Goal: Information Seeking & Learning: Learn about a topic

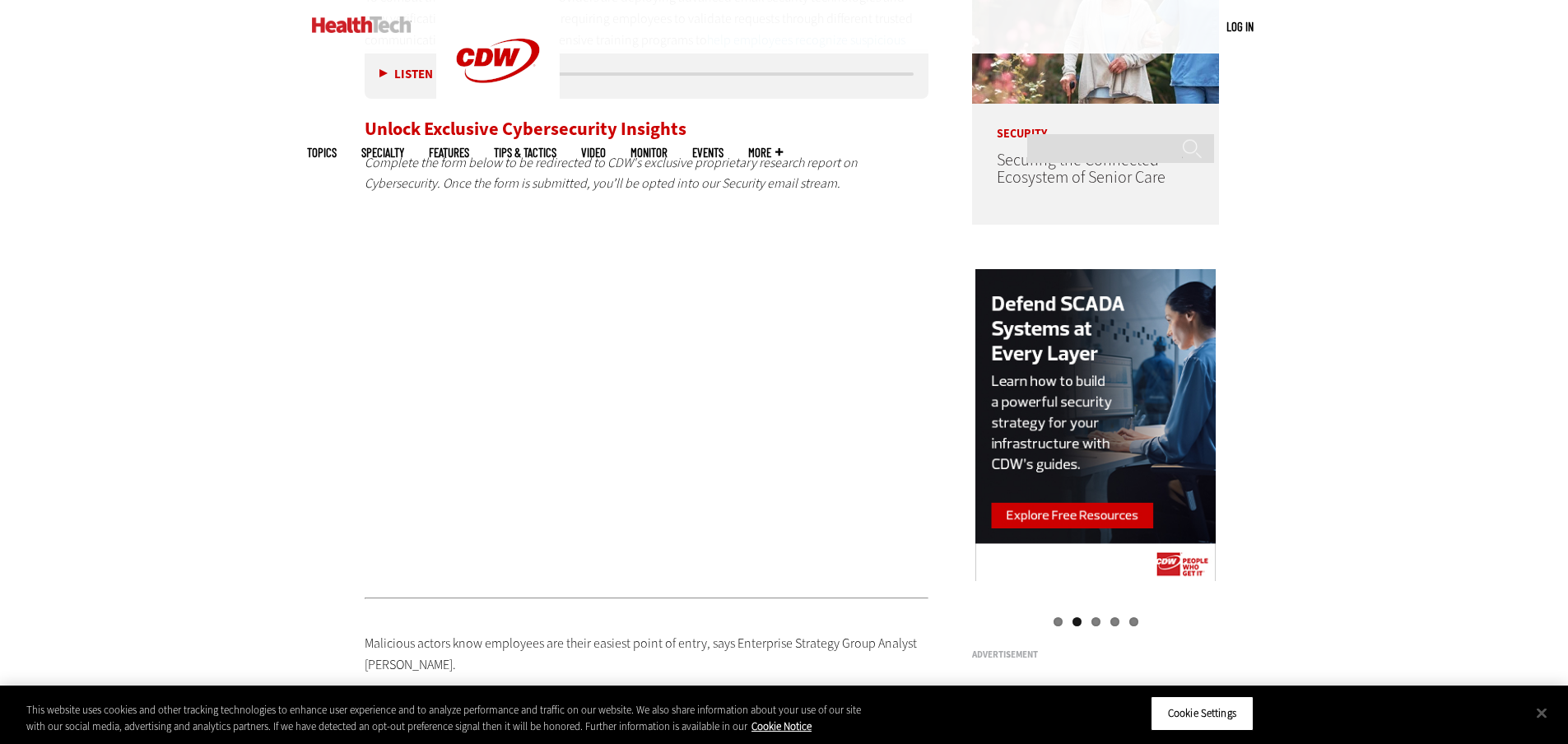
drag, startPoint x: 282, startPoint y: 197, endPoint x: 279, endPoint y: 190, distance: 7.6
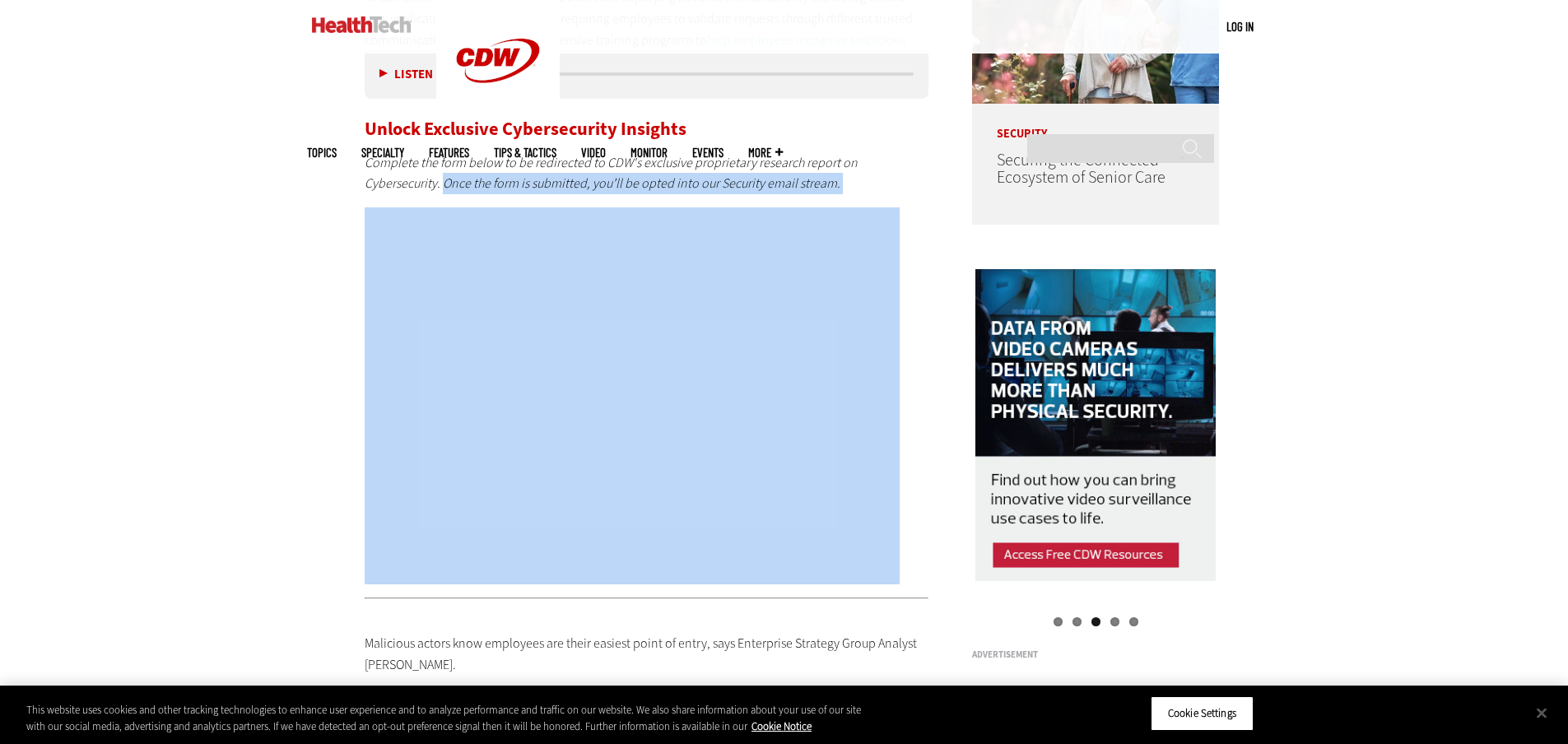
drag, startPoint x: 241, startPoint y: 10, endPoint x: 155, endPoint y: 176, distance: 187.0
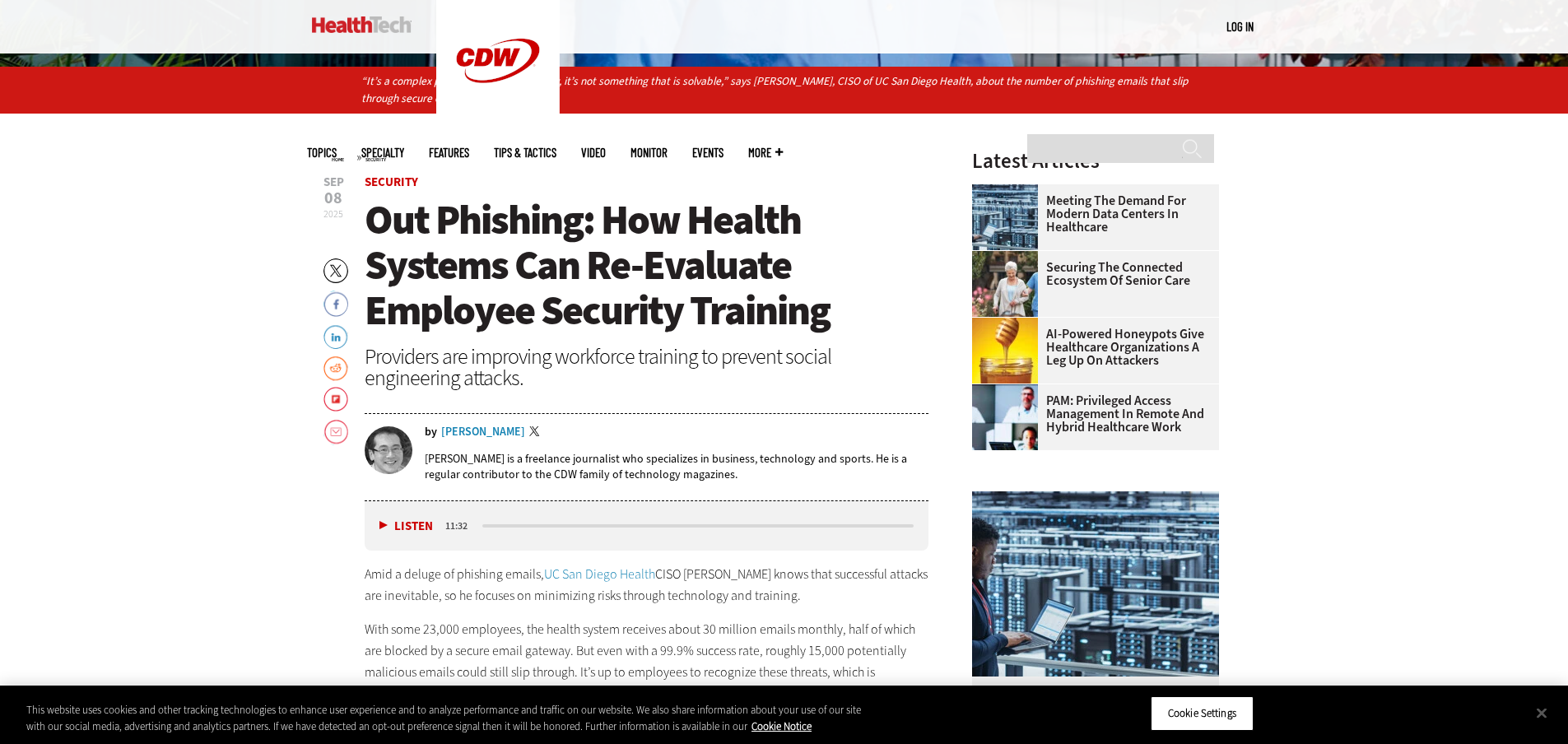
scroll to position [740, 0]
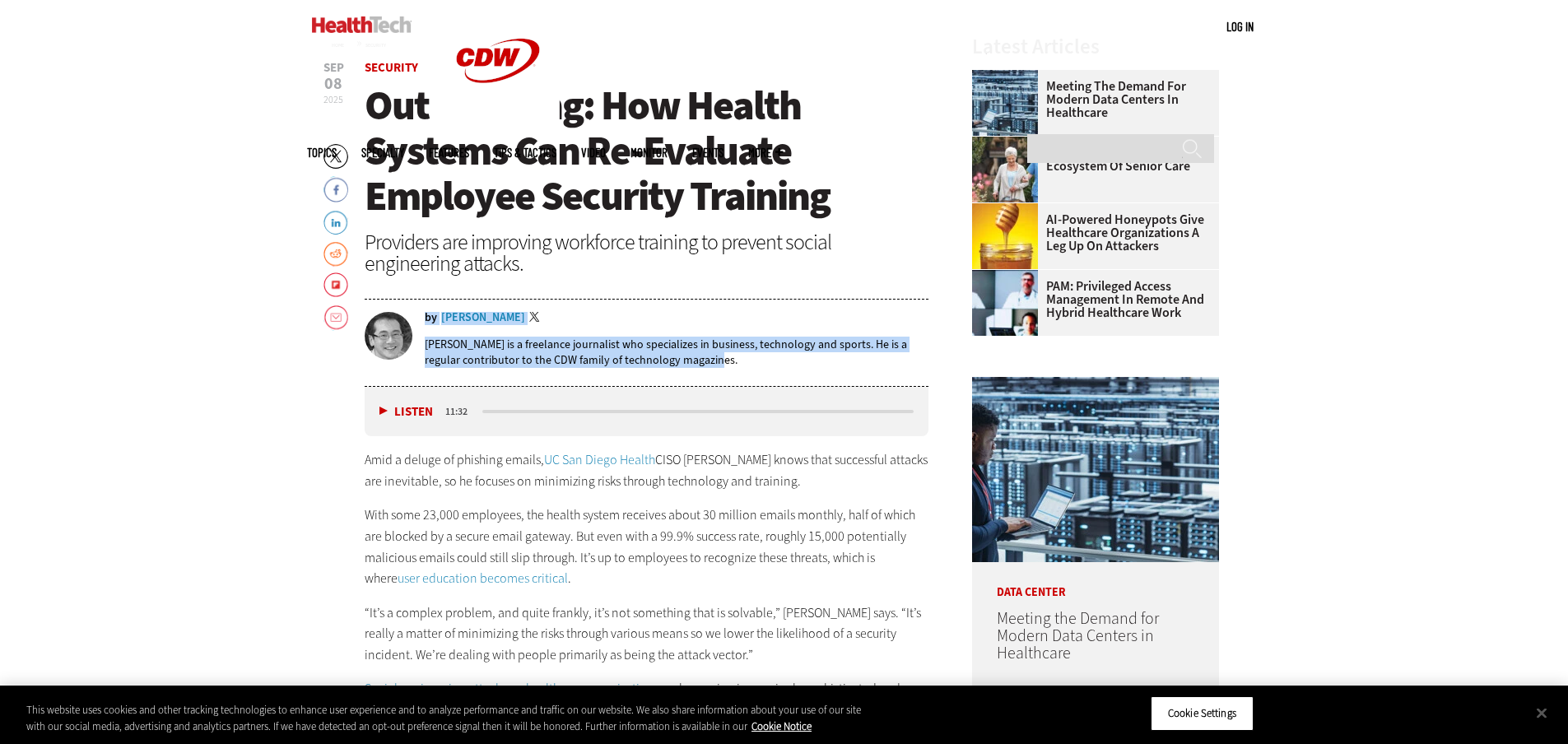
drag, startPoint x: 702, startPoint y: 363, endPoint x: 450, endPoint y: 310, distance: 257.5
click at [450, 310] on div "by [PERSON_NAME] Twitter [PERSON_NAME] is a freelance journalist who specialize…" at bounding box center [647, 344] width 564 height 84
copy div "by [PERSON_NAME] Twitter [PERSON_NAME] is a freelance journalist who specialize…"
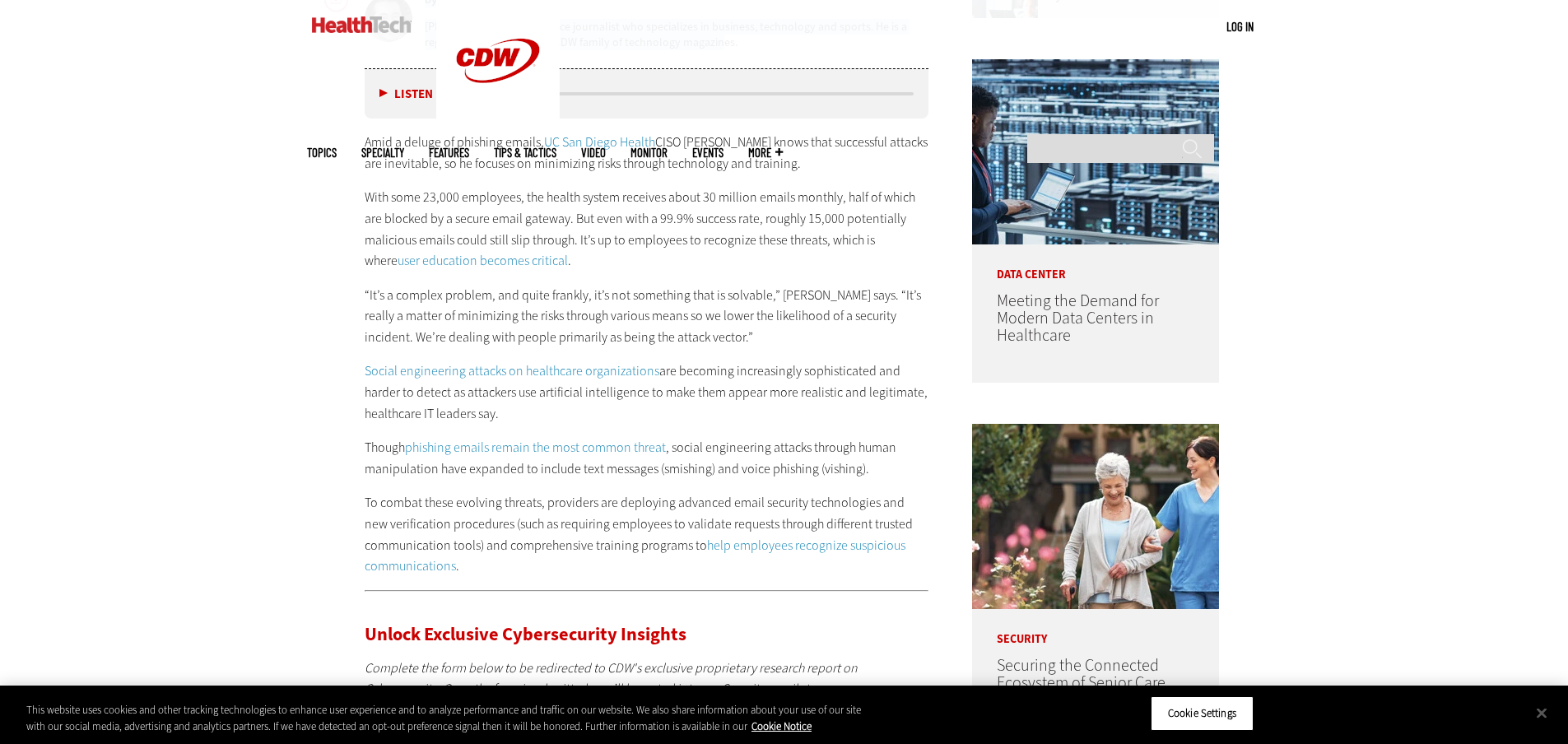
scroll to position [1069, 0]
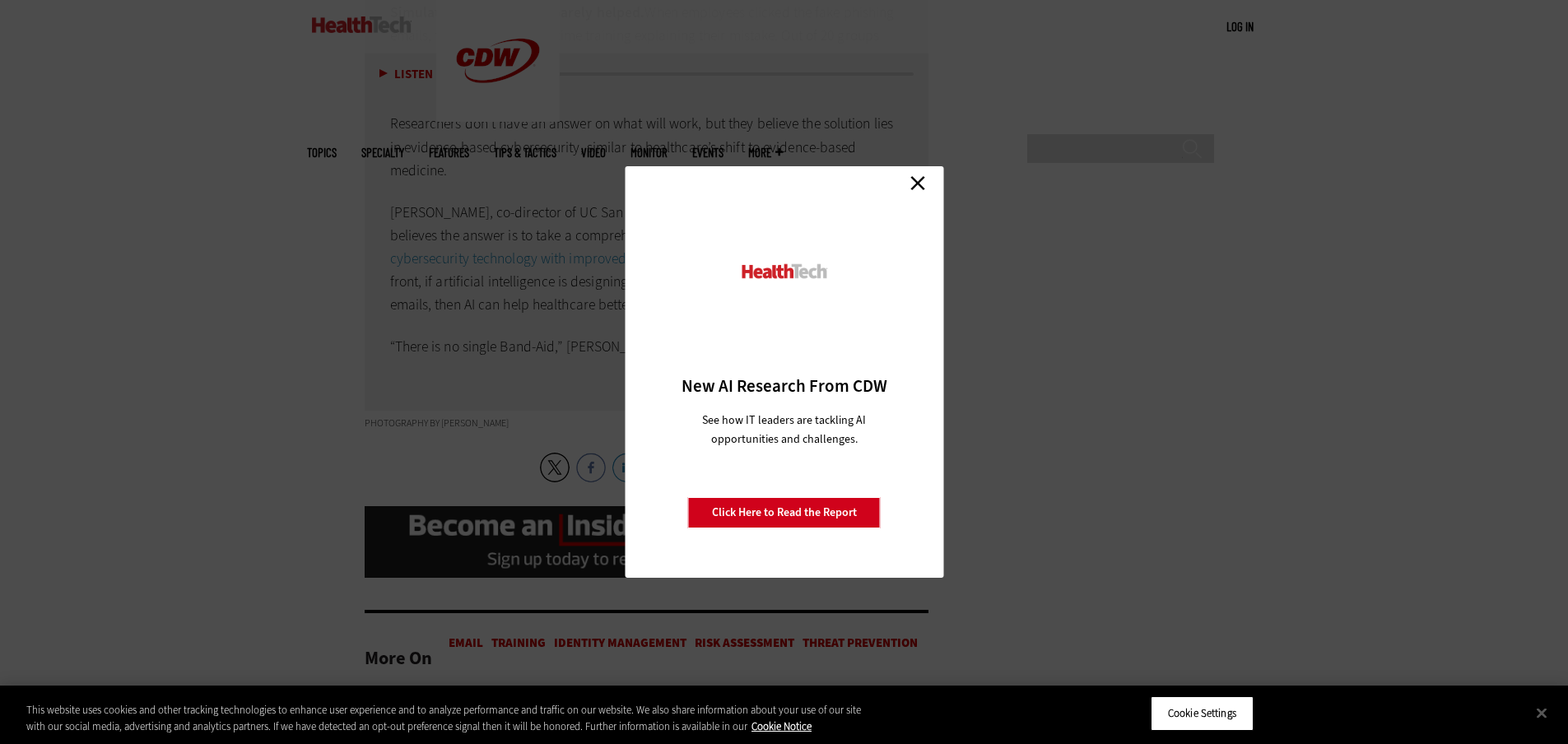
scroll to position [5841, 0]
click at [908, 189] on link "Close" at bounding box center [917, 182] width 24 height 24
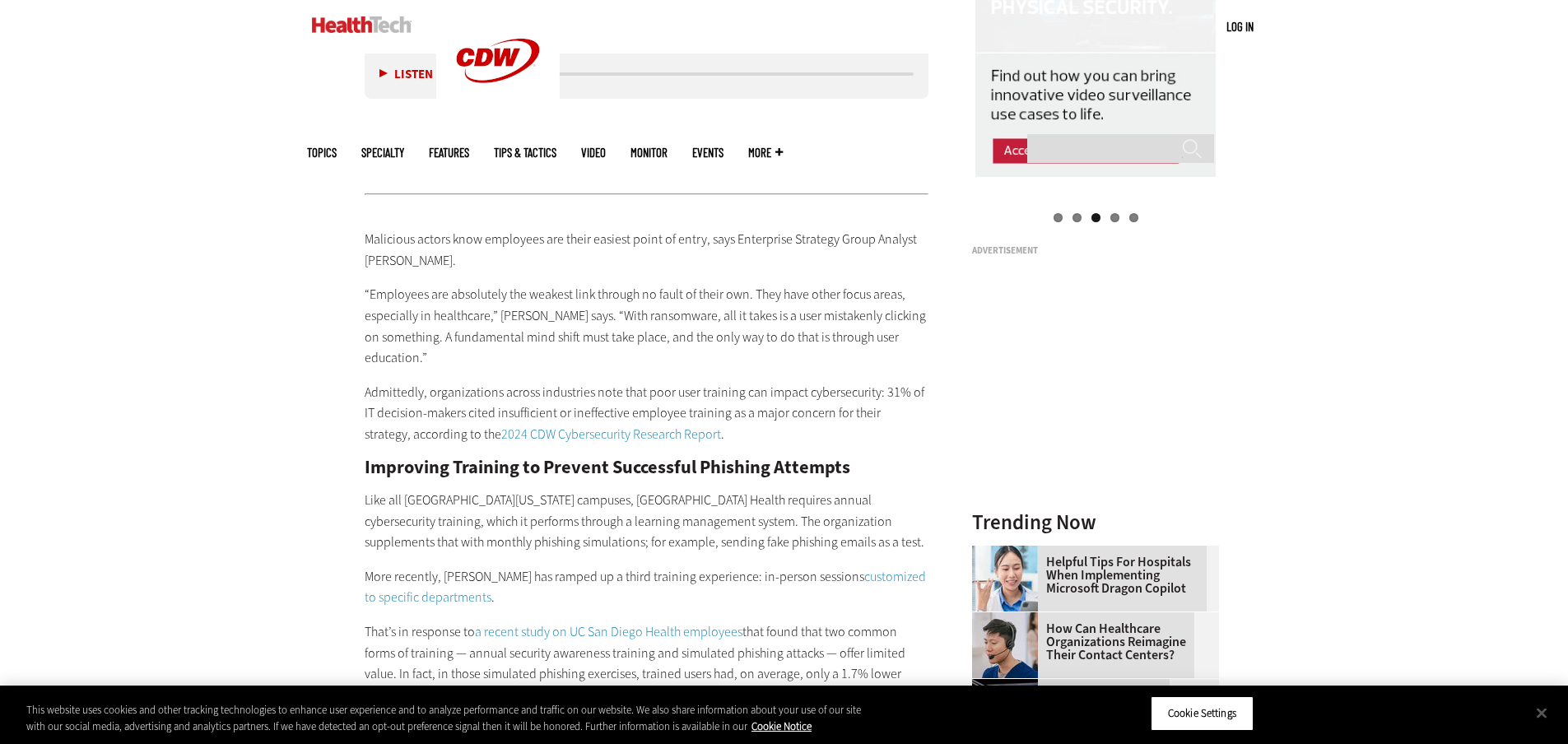
scroll to position [885, 0]
